Goal: Complete application form

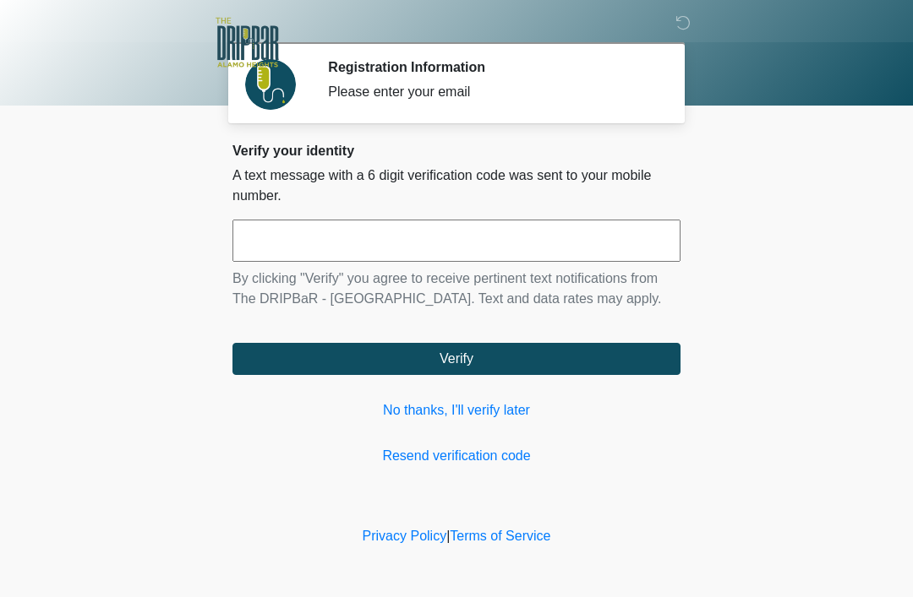
click at [468, 226] on input "text" at bounding box center [456, 241] width 448 height 42
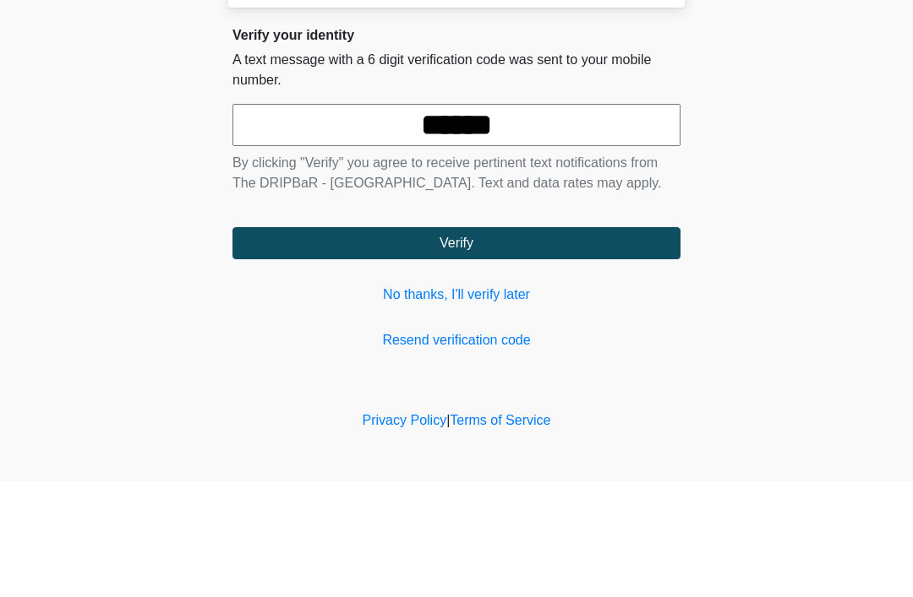
type input "******"
click at [614, 343] on button "Verify" at bounding box center [456, 359] width 448 height 32
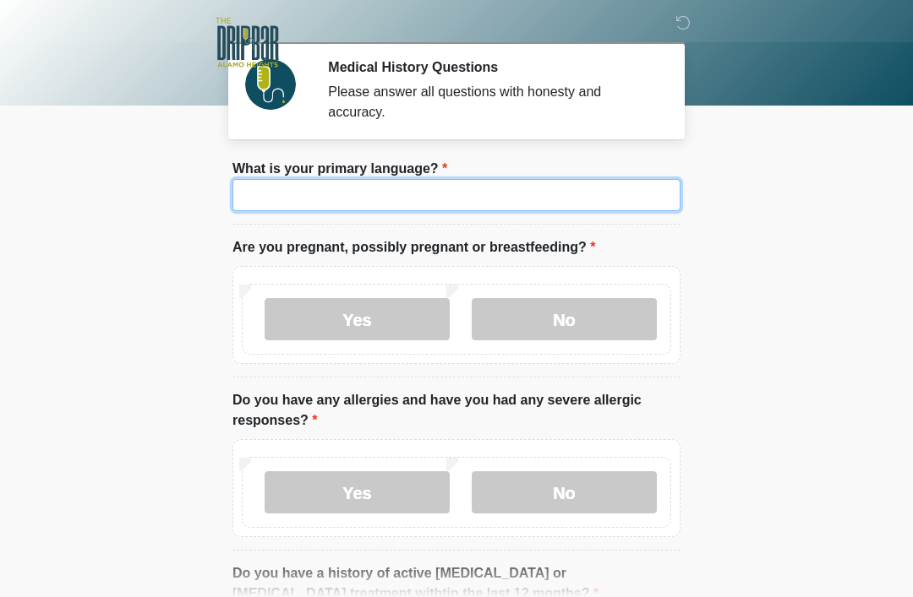
click at [545, 210] on input "What is your primary language?" at bounding box center [456, 195] width 448 height 32
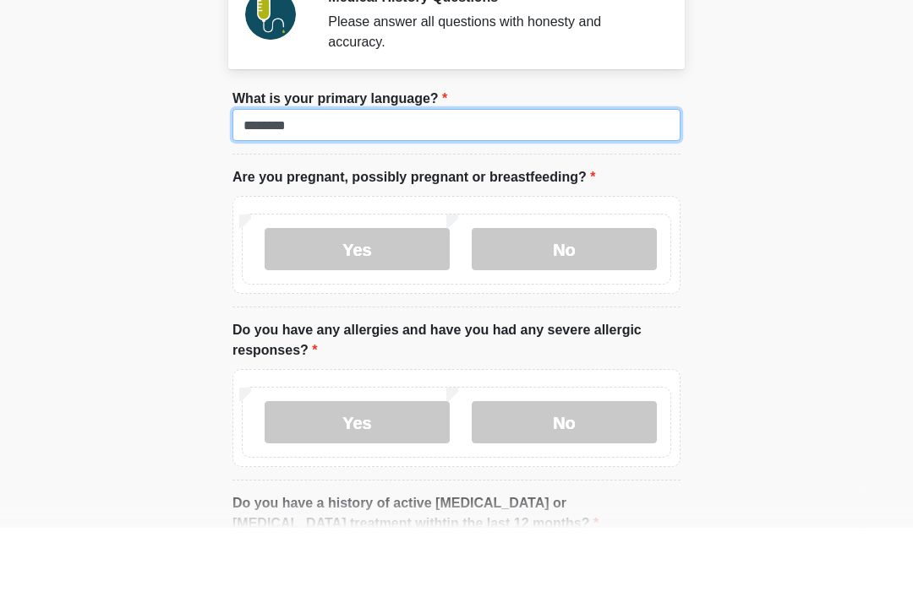
type input "*******"
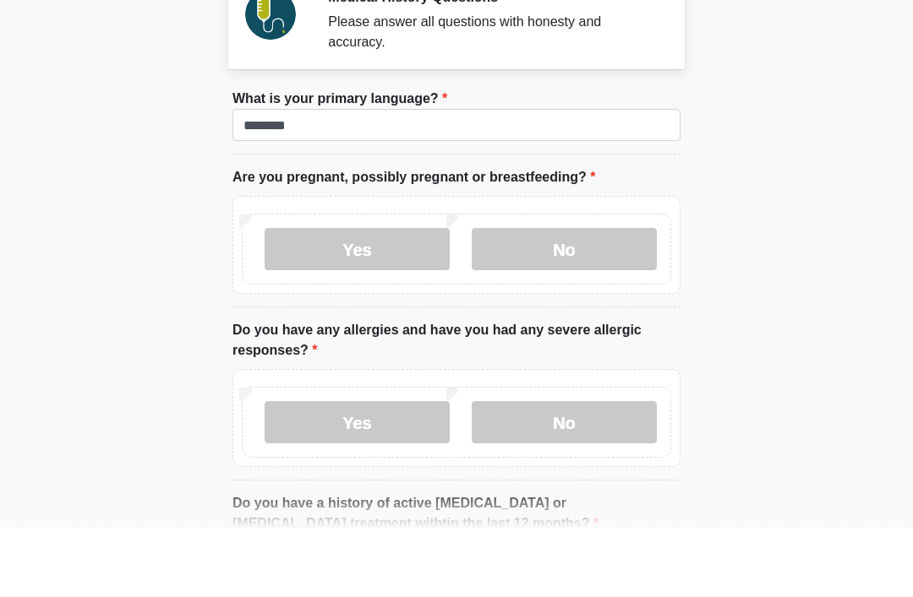
click at [564, 298] on label "No" at bounding box center [564, 319] width 185 height 42
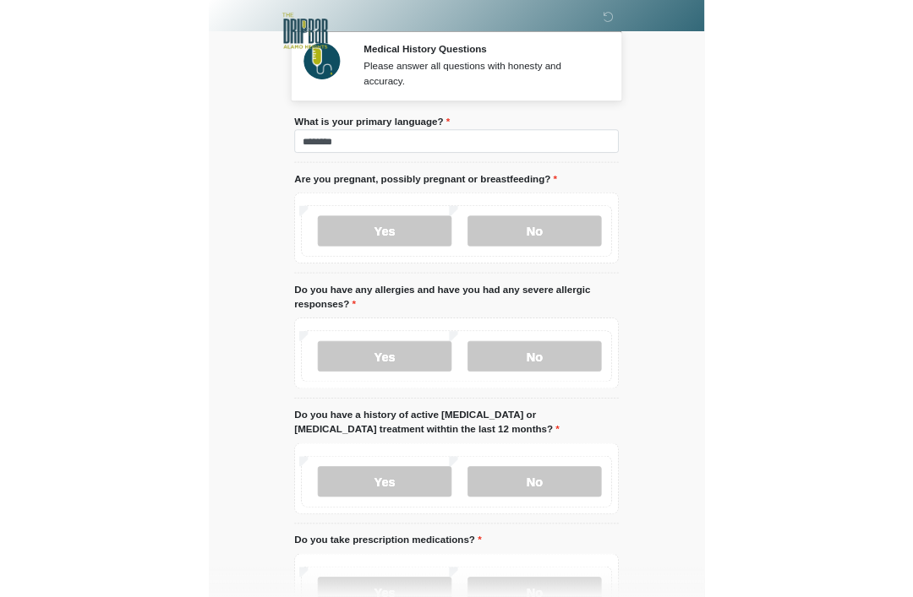
scroll to position [200, 0]
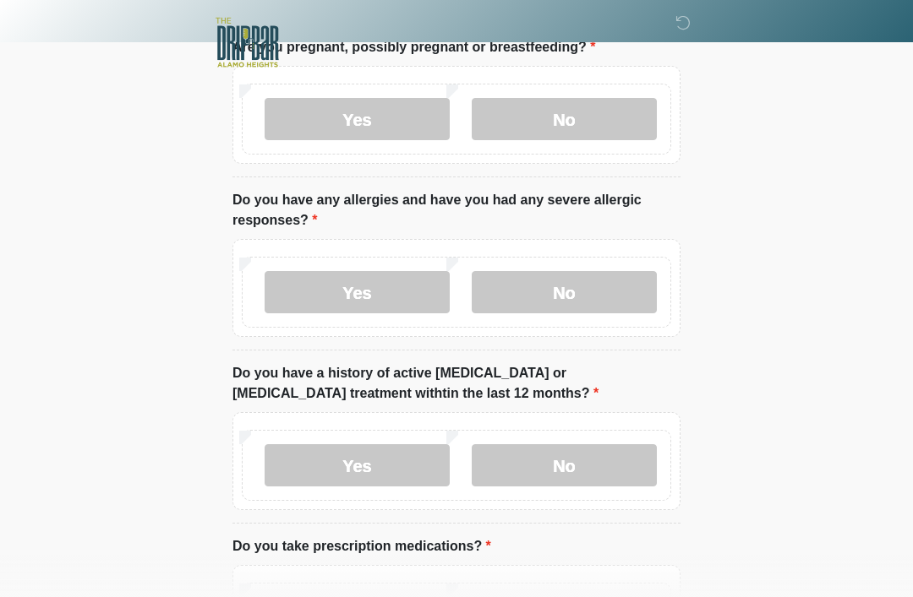
click at [401, 291] on label "Yes" at bounding box center [357, 292] width 185 height 42
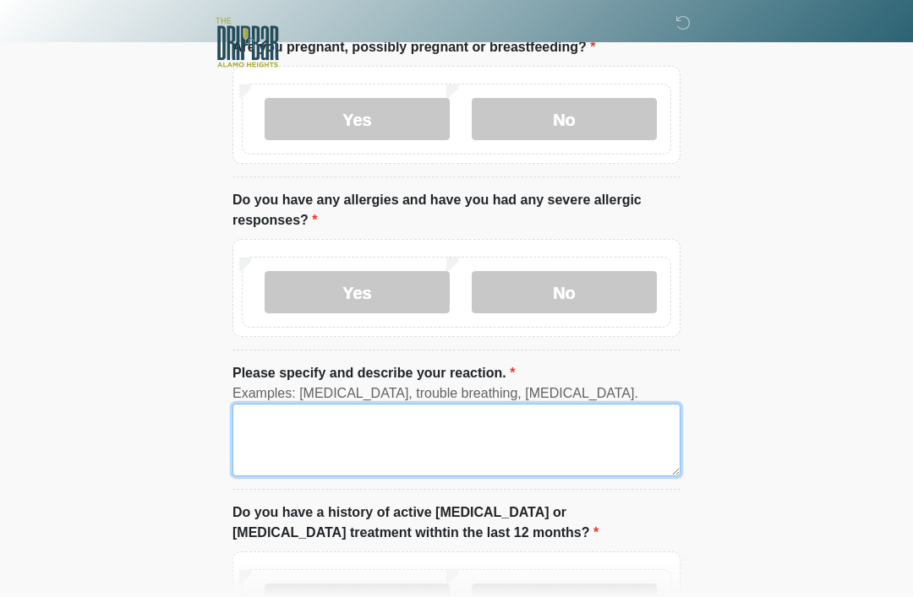
click at [434, 435] on textarea "Please specify and describe your reaction." at bounding box center [456, 440] width 448 height 73
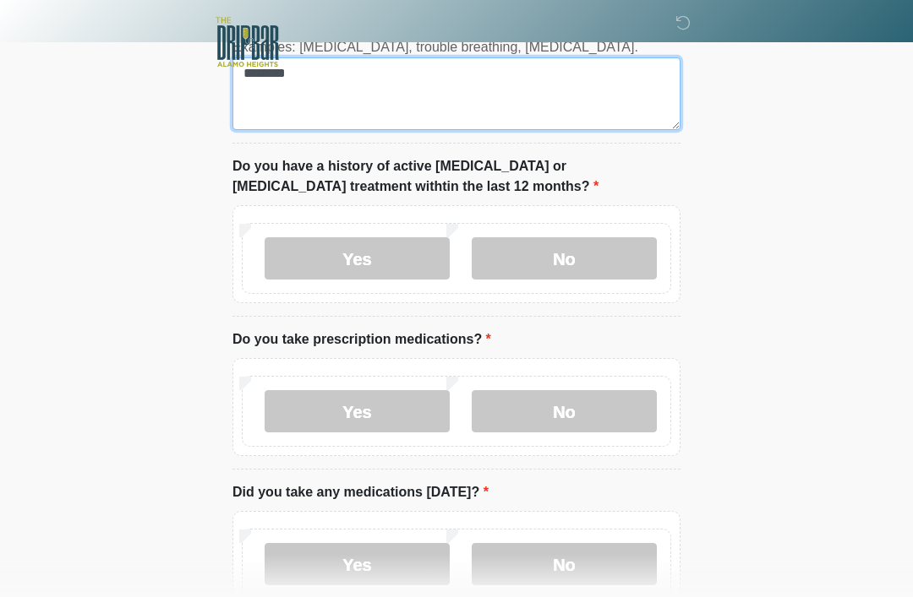
scroll to position [547, 0]
type textarea "*******"
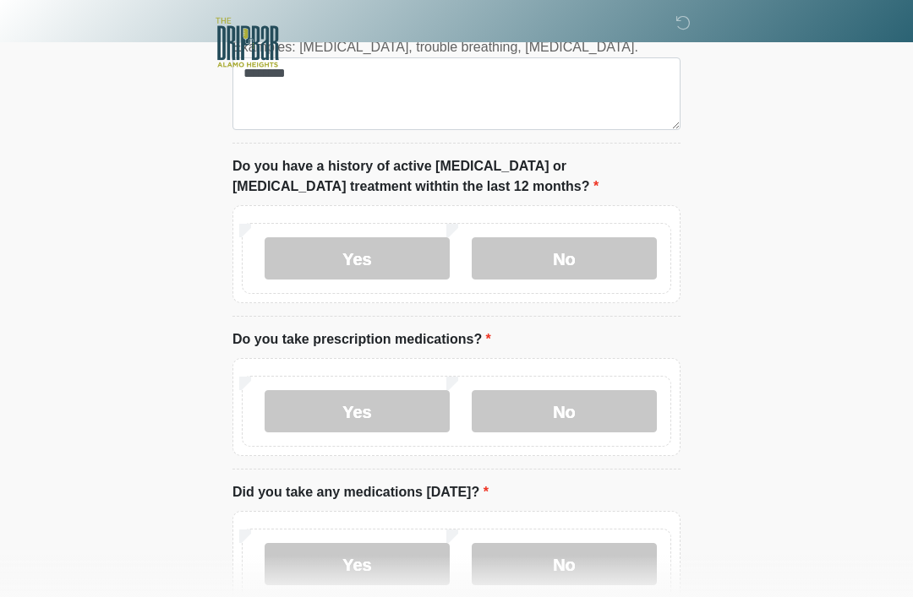
click at [404, 263] on label "Yes" at bounding box center [357, 258] width 185 height 42
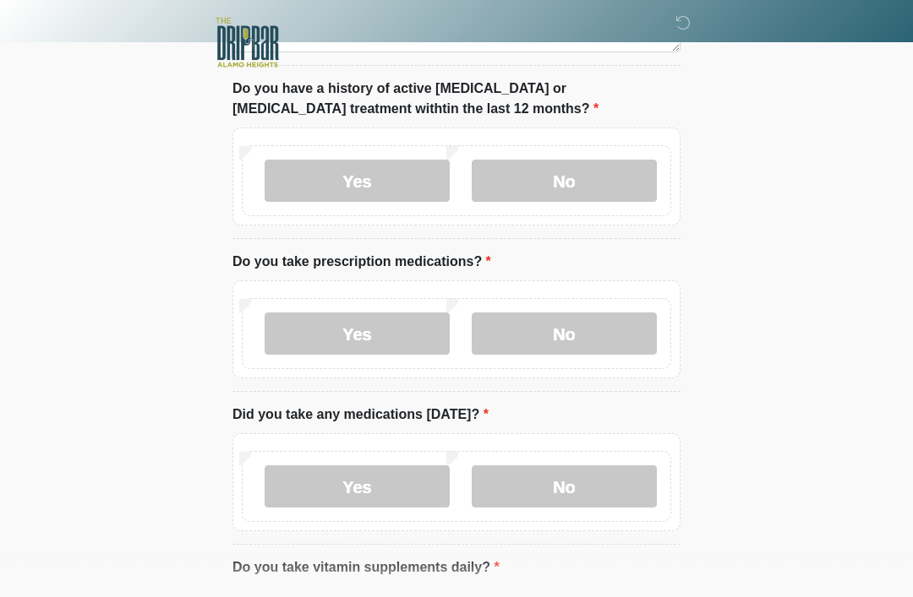
scroll to position [593, 0]
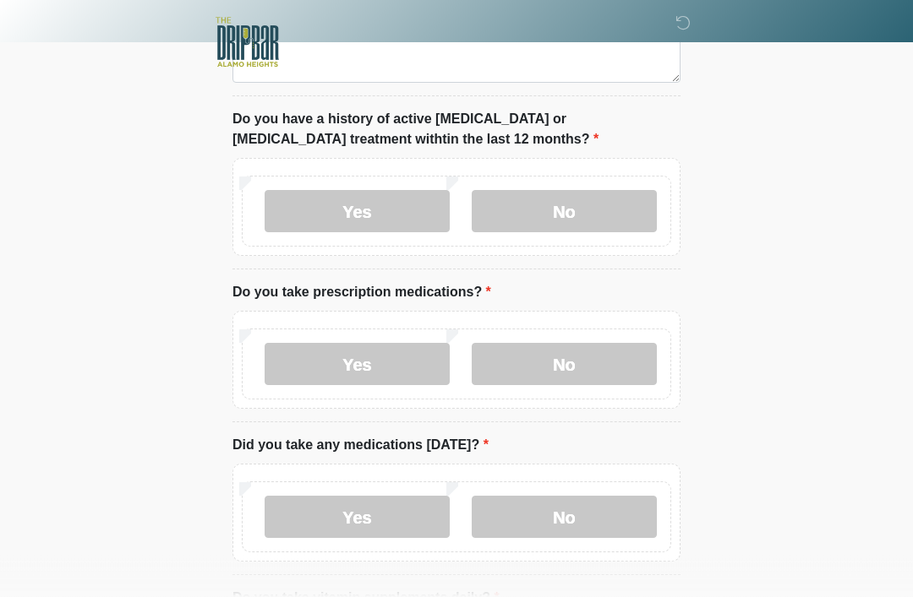
click at [629, 209] on label "No" at bounding box center [564, 212] width 185 height 42
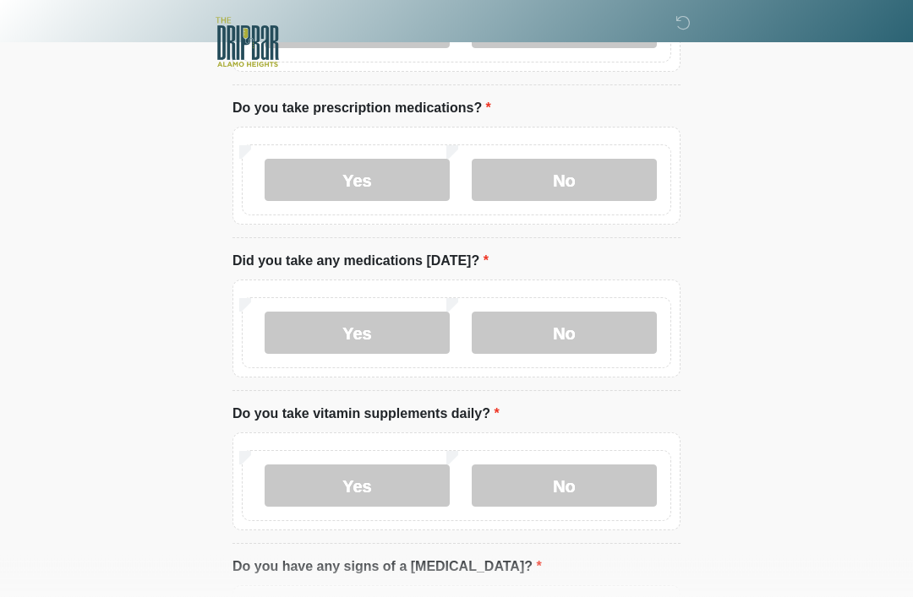
scroll to position [780, 0]
click at [409, 170] on label "Yes" at bounding box center [357, 178] width 185 height 42
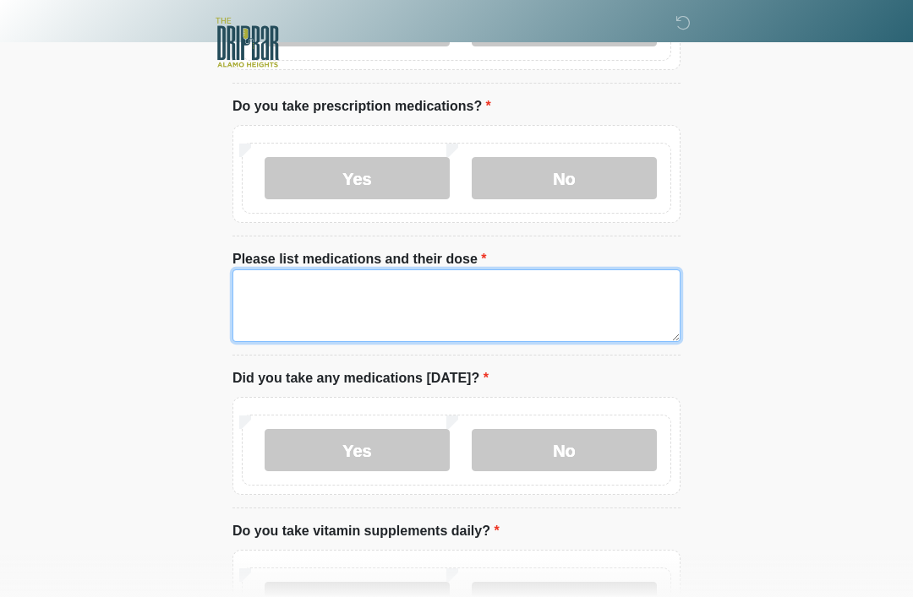
click at [588, 285] on textarea "Please list medications and their dose" at bounding box center [456, 306] width 448 height 73
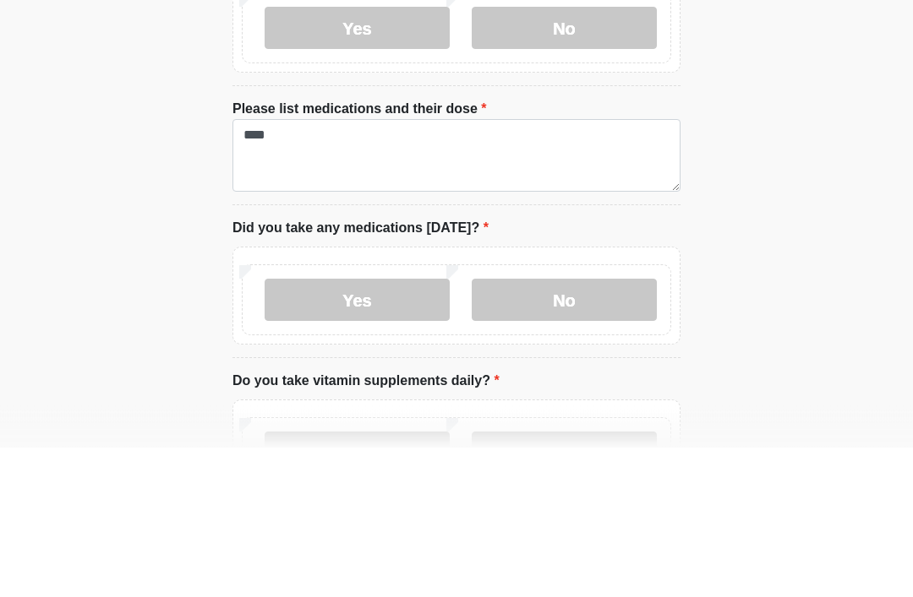
scroll to position [930, 0]
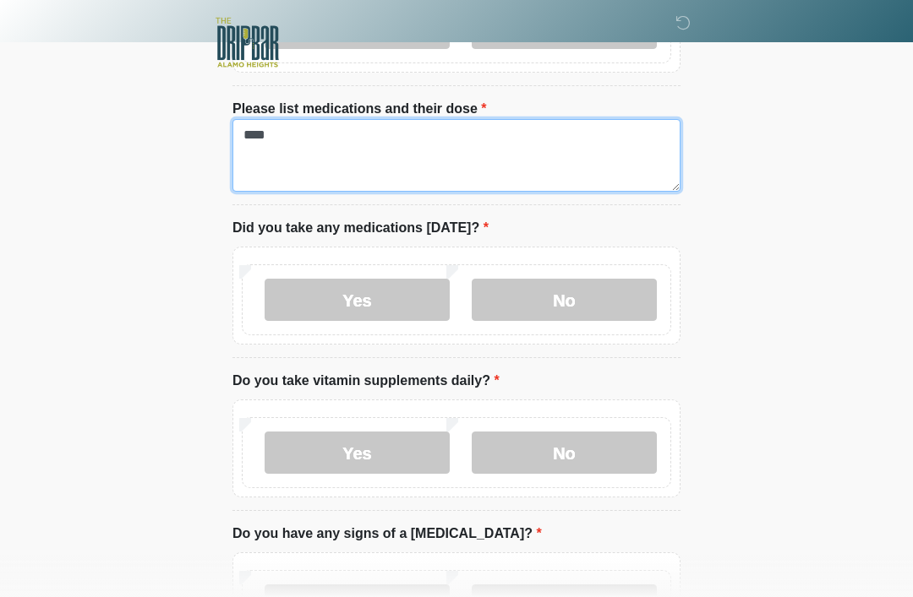
type textarea "****"
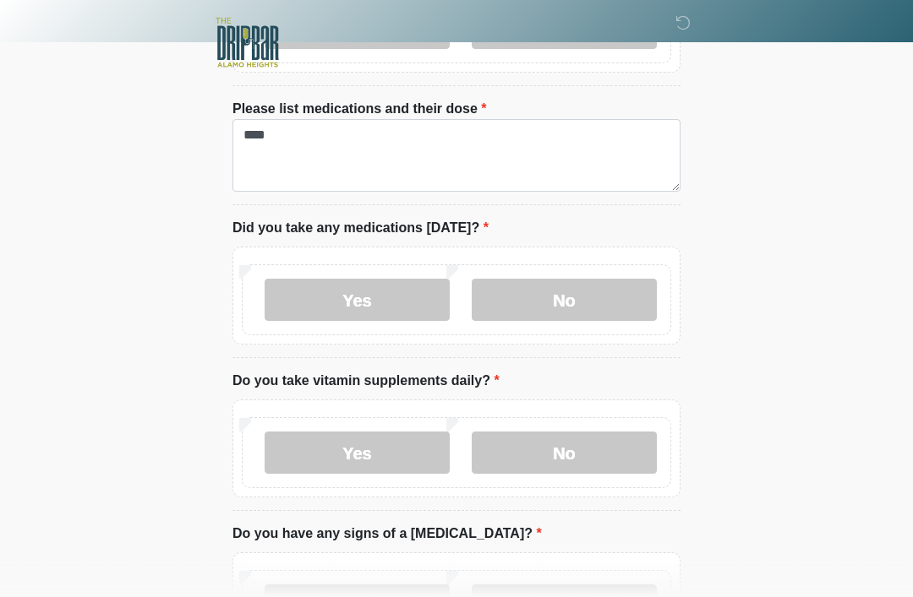
click at [617, 298] on label "No" at bounding box center [564, 300] width 185 height 42
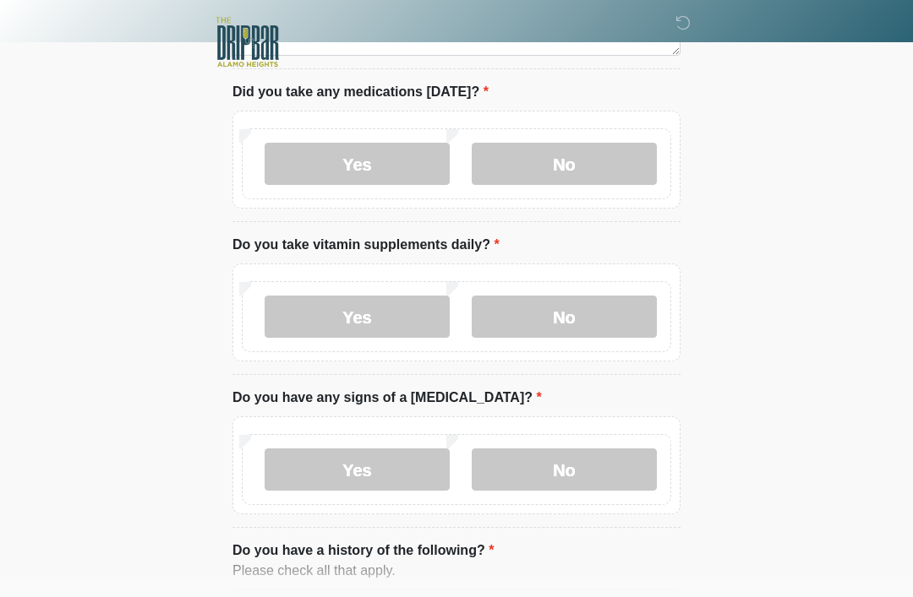
scroll to position [1072, 0]
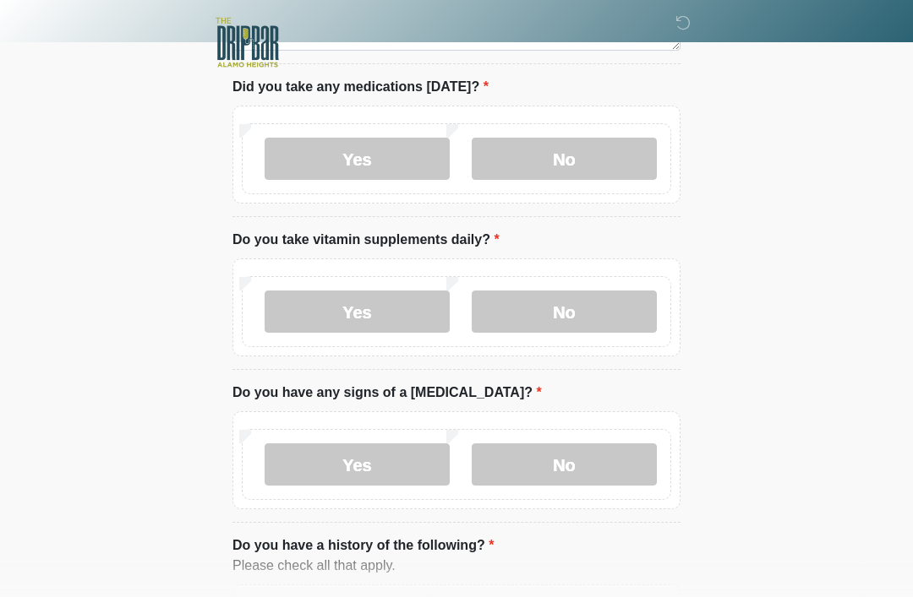
click at [397, 297] on label "Yes" at bounding box center [357, 312] width 185 height 42
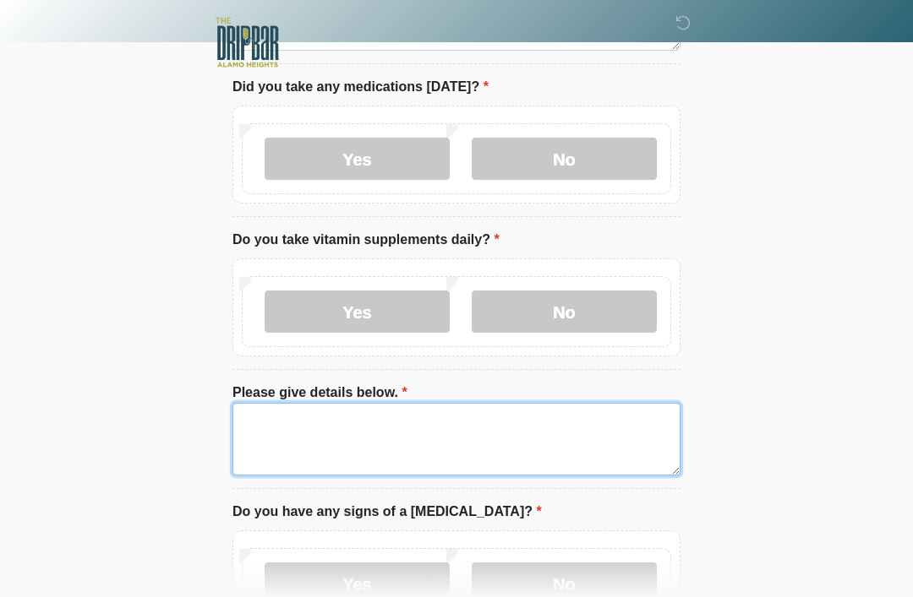
click at [474, 414] on textarea "Please give details below." at bounding box center [456, 439] width 448 height 73
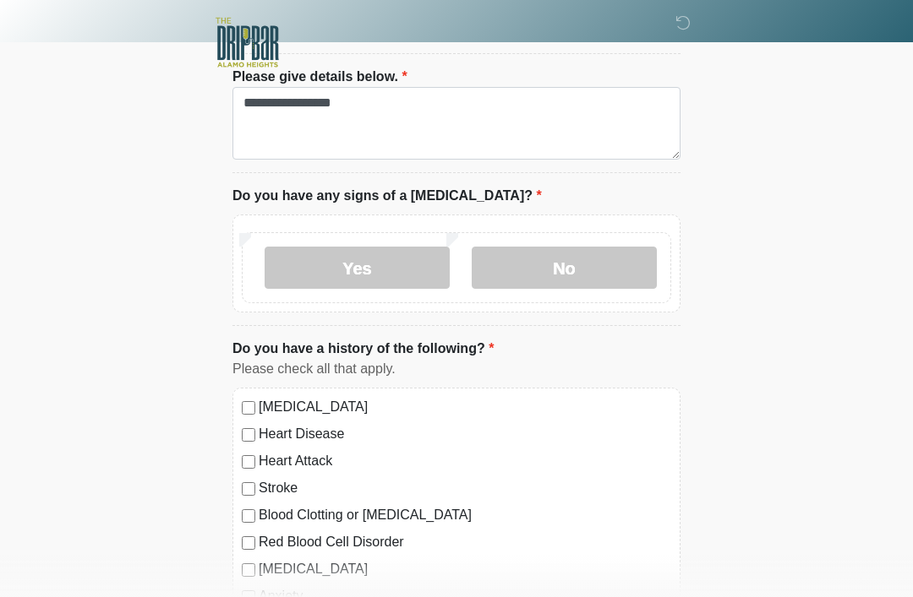
scroll to position [1440, 0]
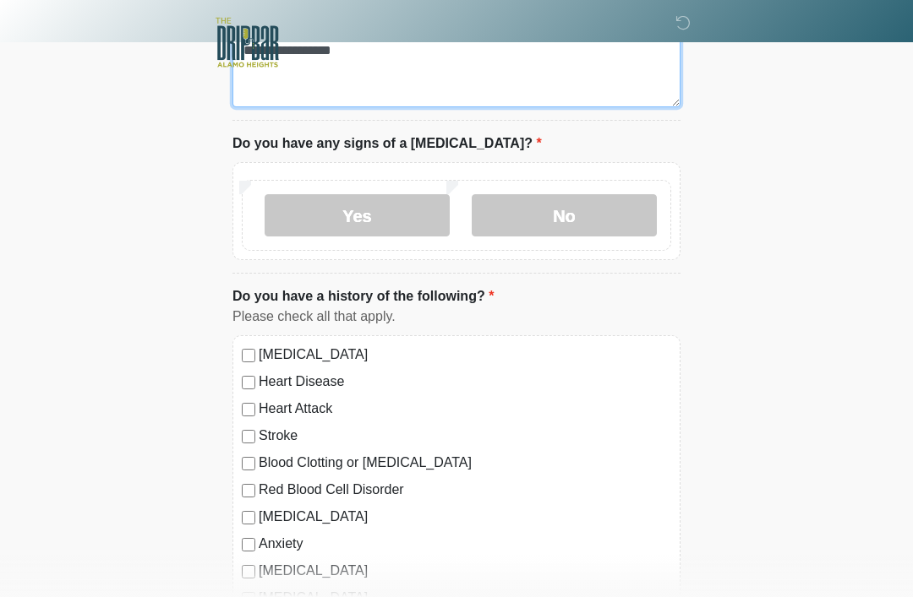
type textarea "**********"
click at [608, 205] on label "No" at bounding box center [564, 215] width 185 height 42
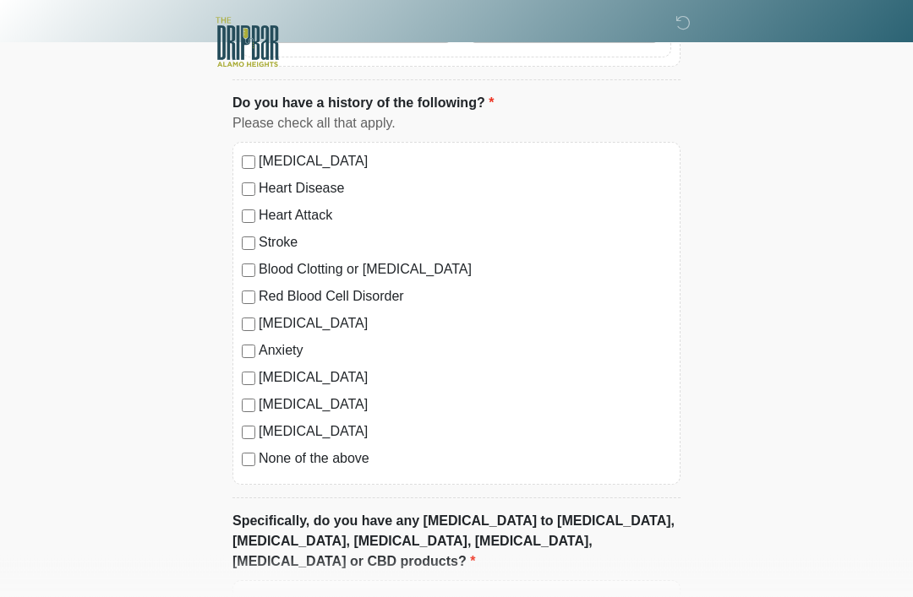
scroll to position [1786, 0]
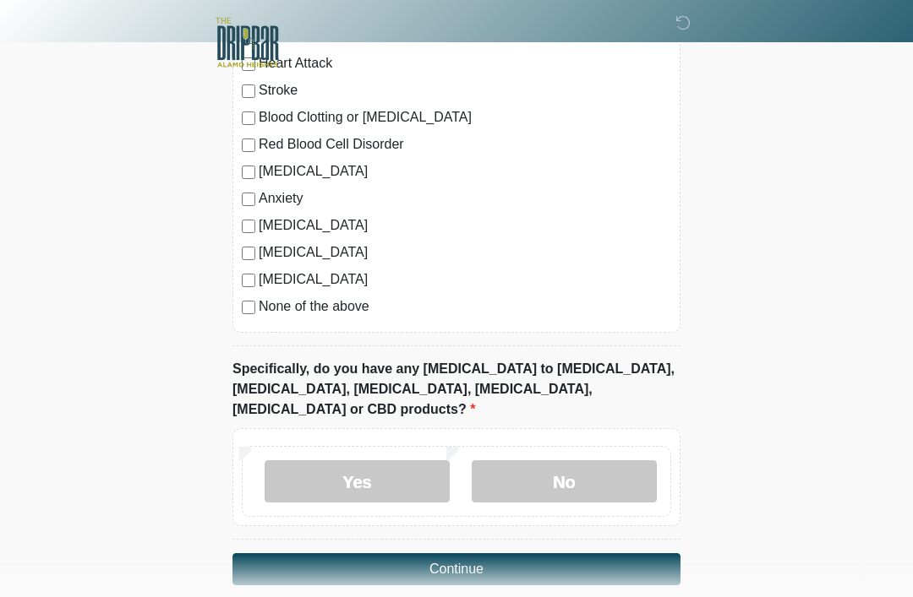
click at [560, 466] on label "No" at bounding box center [564, 482] width 185 height 42
click at [561, 554] on button "Continue" at bounding box center [456, 570] width 448 height 32
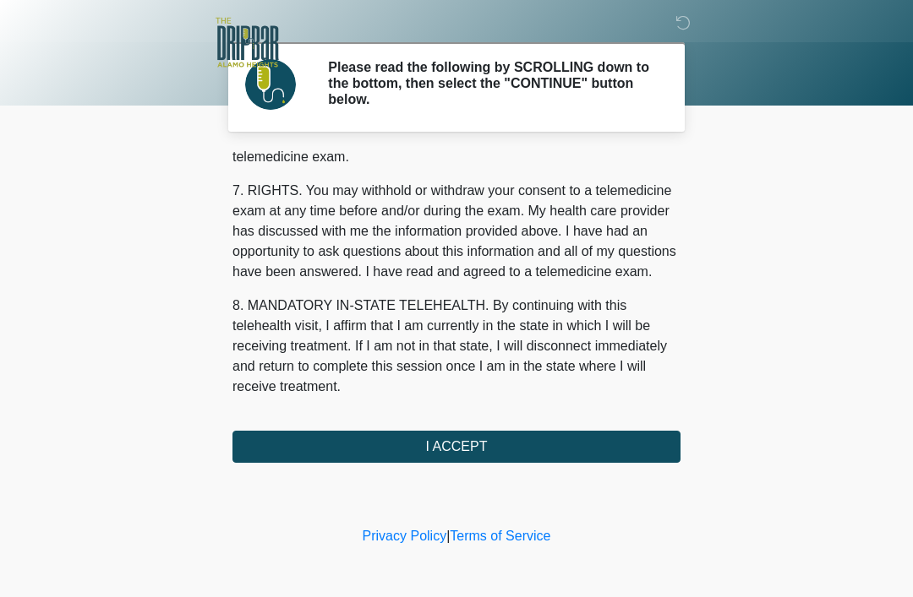
scroll to position [741, 0]
click at [499, 451] on button "I ACCEPT" at bounding box center [456, 447] width 448 height 32
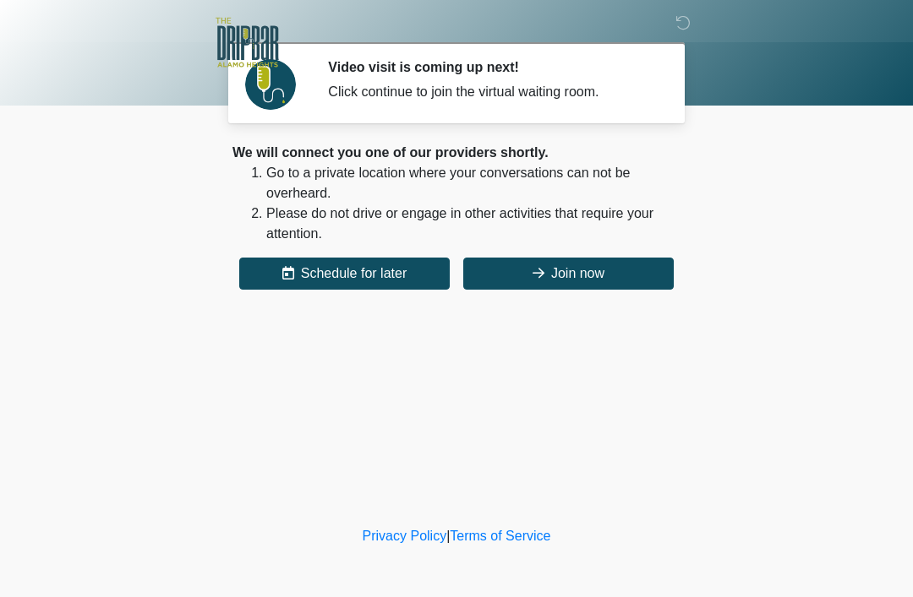
click at [588, 279] on button "Join now" at bounding box center [568, 274] width 210 height 32
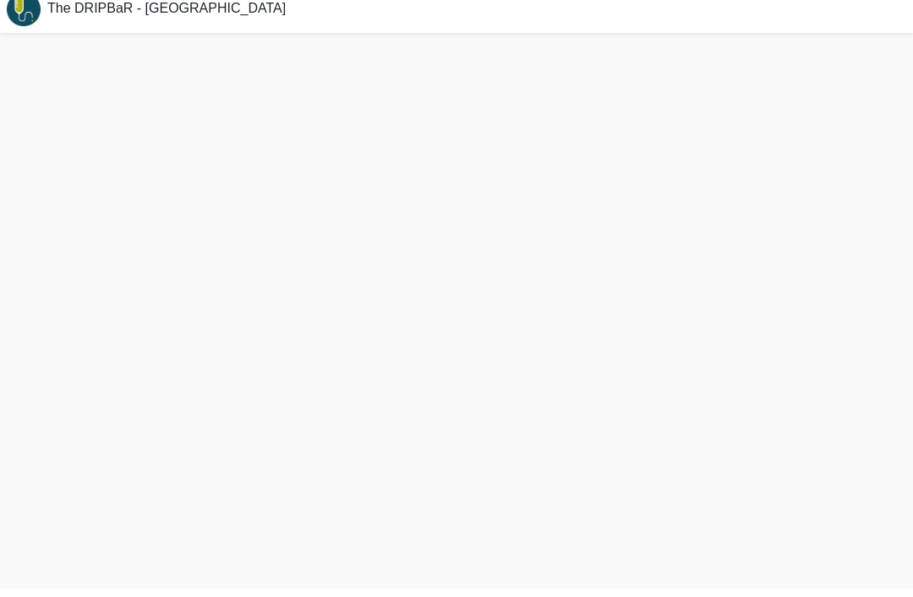
scroll to position [5, 0]
